Goal: Task Accomplishment & Management: Manage account settings

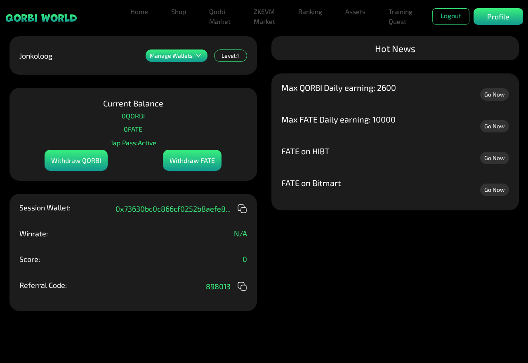
click at [174, 60] on div "Manage Wallets" at bounding box center [177, 56] width 62 height 12
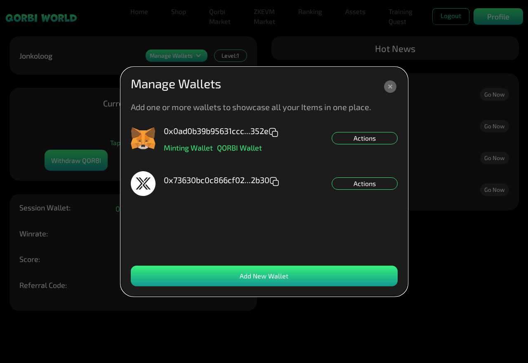
click at [354, 140] on div "Actions" at bounding box center [365, 138] width 66 height 12
click at [362, 164] on div "Set NFT Minting Default" at bounding box center [365, 162] width 66 height 12
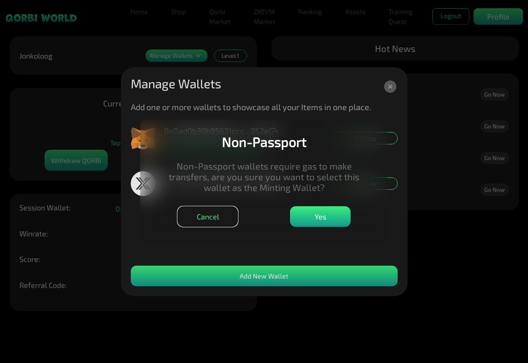
click at [225, 221] on button "Cancel" at bounding box center [207, 216] width 61 height 21
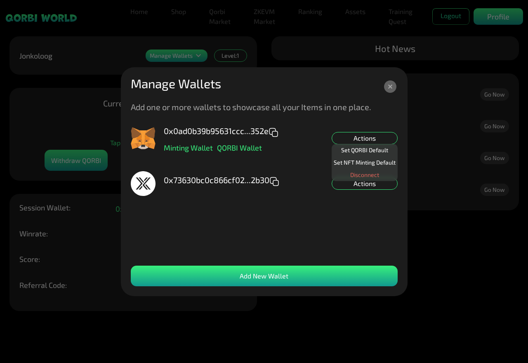
click at [371, 188] on div "Actions" at bounding box center [365, 183] width 66 height 12
click at [373, 200] on div "Set NFT Minting Default" at bounding box center [365, 195] width 66 height 12
click at [394, 84] on icon at bounding box center [390, 86] width 12 height 12
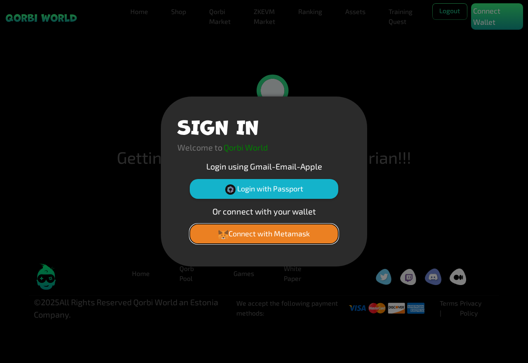
click at [289, 234] on button "Connect with Metamask" at bounding box center [264, 234] width 149 height 20
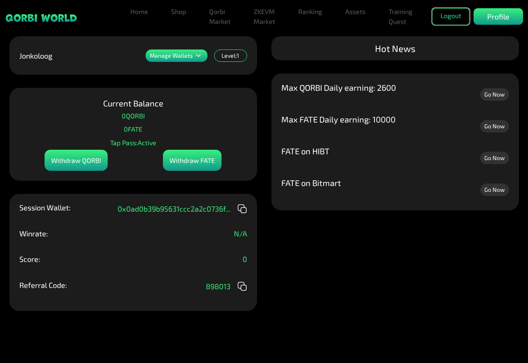
click at [447, 17] on button "Logout" at bounding box center [451, 16] width 37 height 17
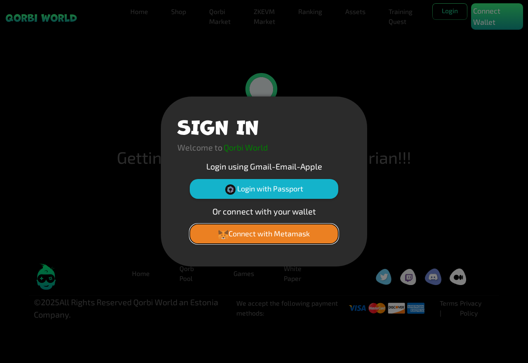
click at [225, 240] on icon at bounding box center [223, 235] width 10 height 10
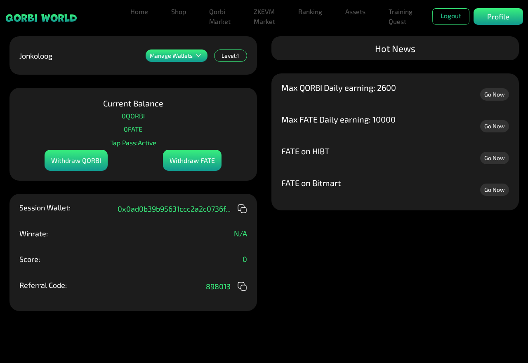
click at [185, 58] on p "Manage Wallets" at bounding box center [171, 56] width 43 height 6
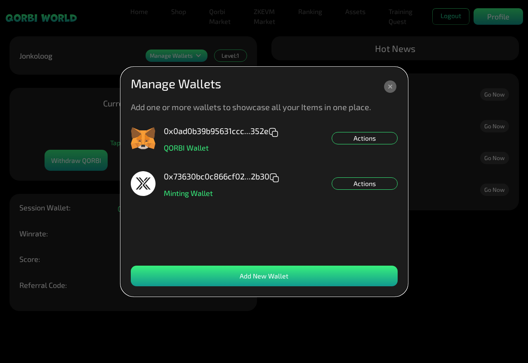
click at [356, 137] on div "Actions" at bounding box center [365, 138] width 66 height 12
click at [326, 104] on p "Add one or more wallets to showcase all your Items in one place." at bounding box center [251, 107] width 241 height 8
click at [374, 125] on dialog "Manage Wallets Add one or more wallets to showcase all your Items in one place.…" at bounding box center [264, 181] width 287 height 229
click at [390, 77] on div "Manage Wallets" at bounding box center [264, 86] width 267 height 19
click at [391, 82] on icon at bounding box center [390, 86] width 12 height 12
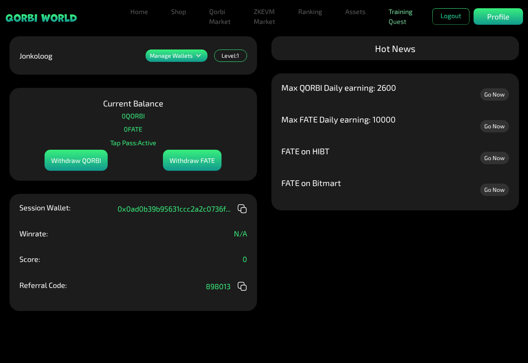
click at [404, 16] on link "Training Quest" at bounding box center [401, 16] width 31 height 26
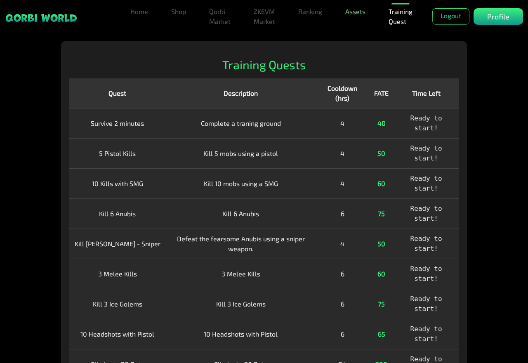
click at [348, 9] on link "Assets" at bounding box center [355, 11] width 27 height 17
